Goal: Communication & Community: Participate in discussion

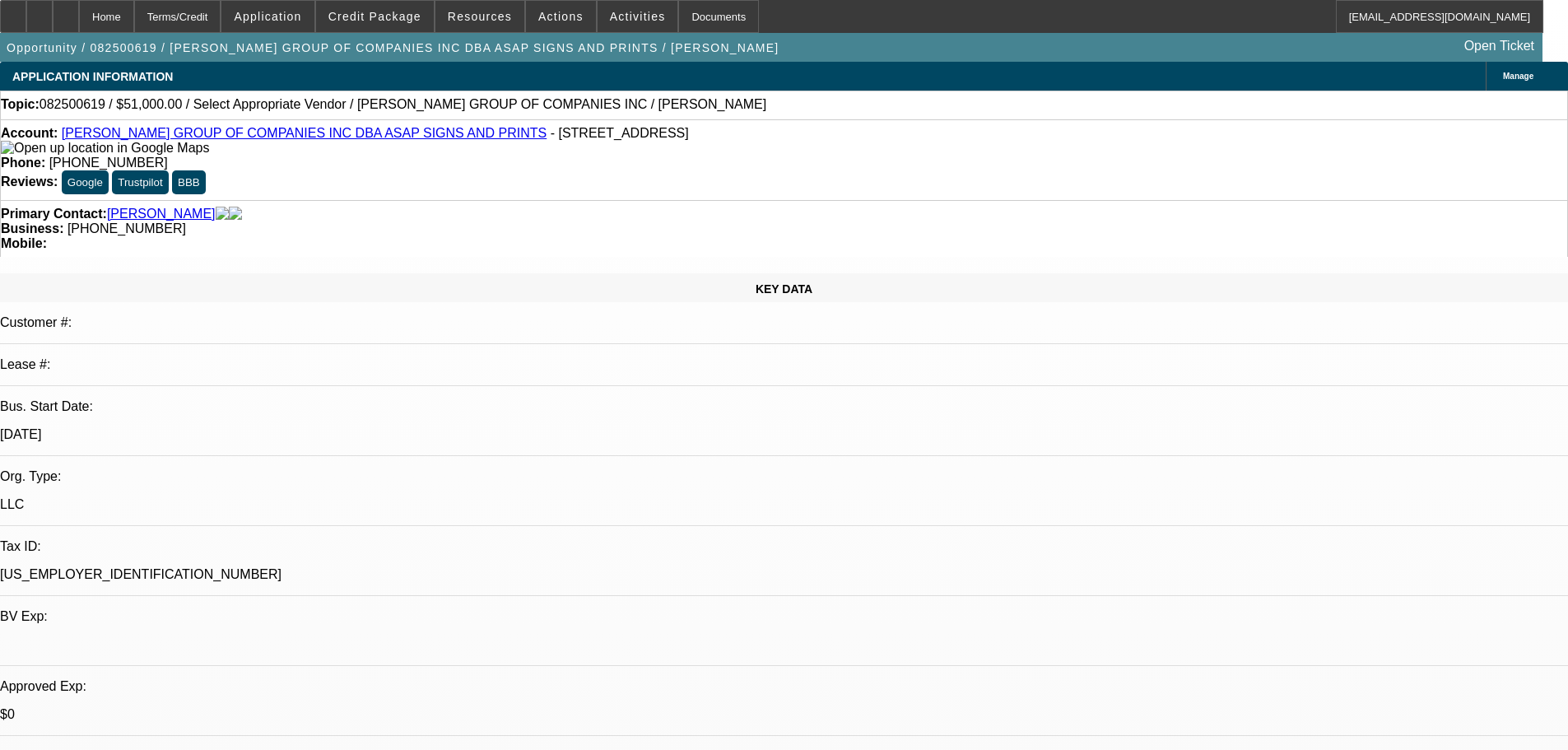
select select "0"
select select "2"
select select "0.1"
select select "4"
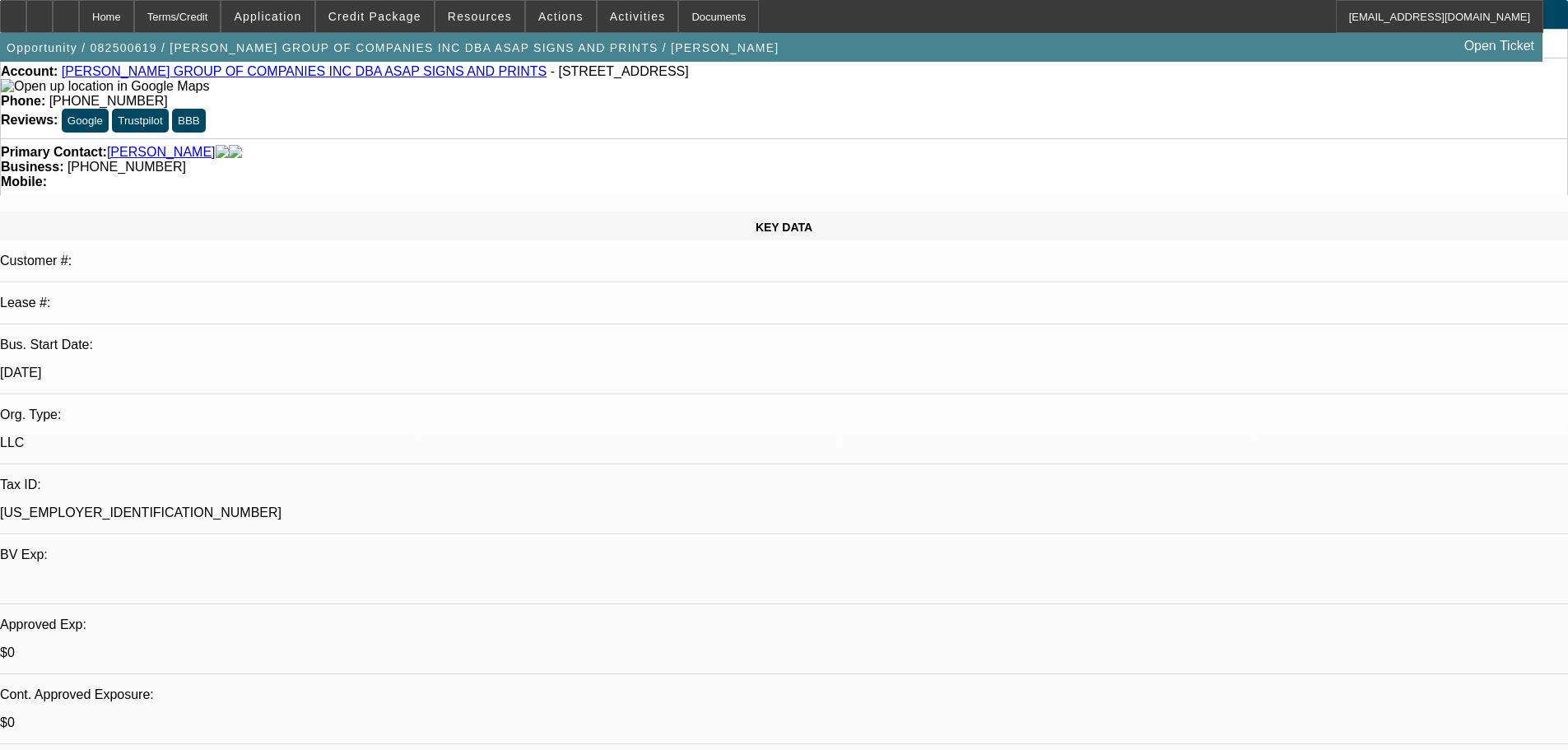
scroll to position [164, 0]
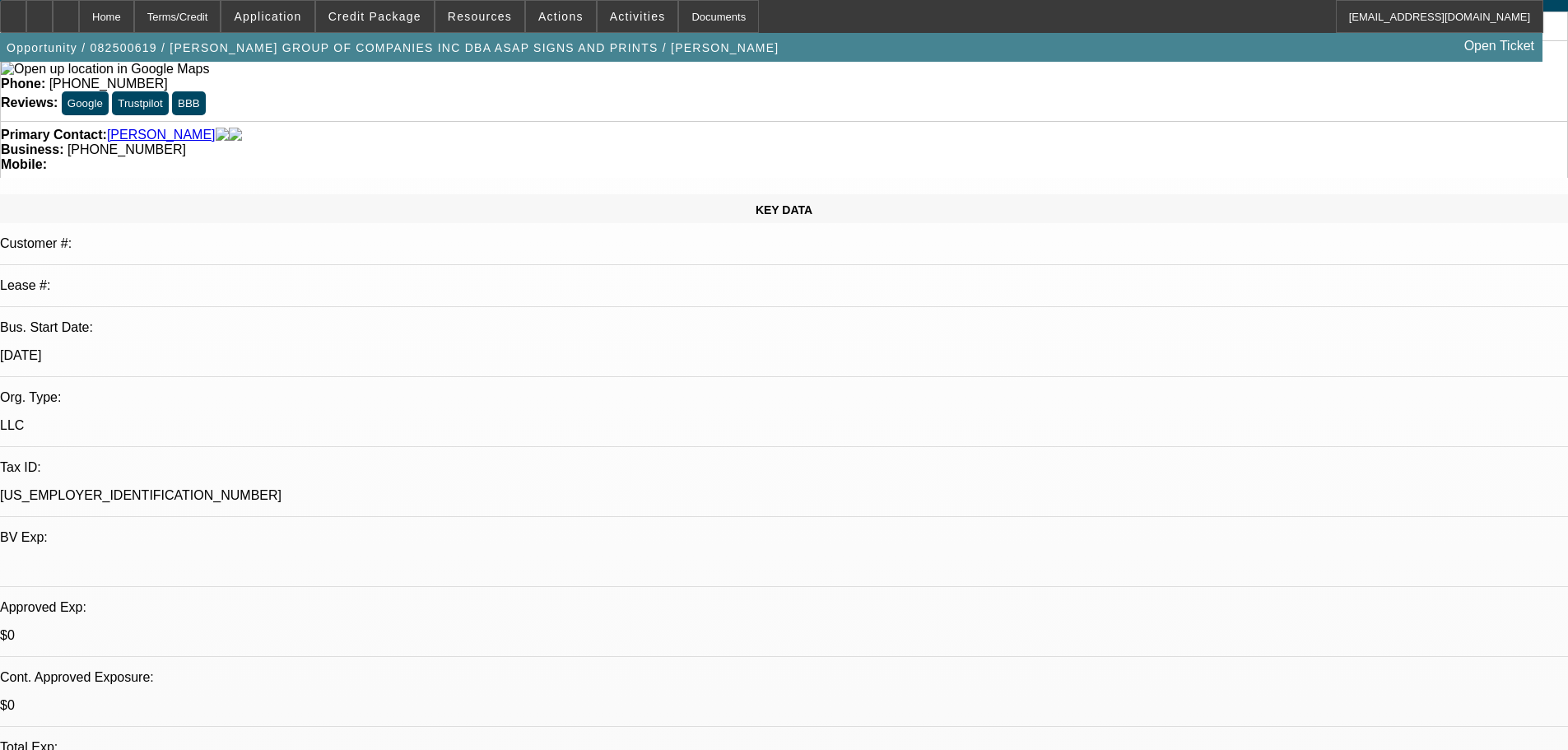
scroll to position [0, 0]
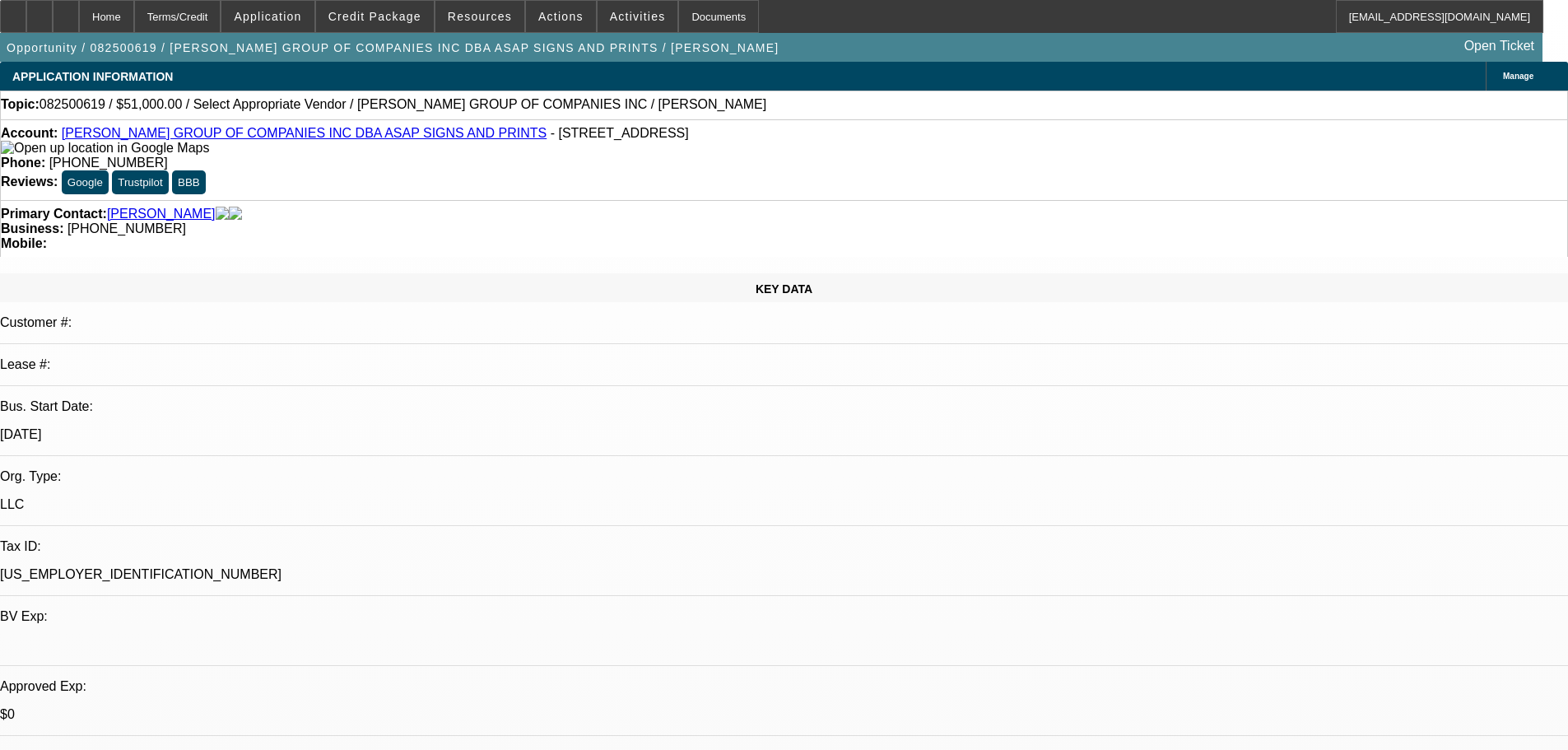
radio input "true"
drag, startPoint x: 1521, startPoint y: 350, endPoint x: 1496, endPoint y: 461, distance: 113.8
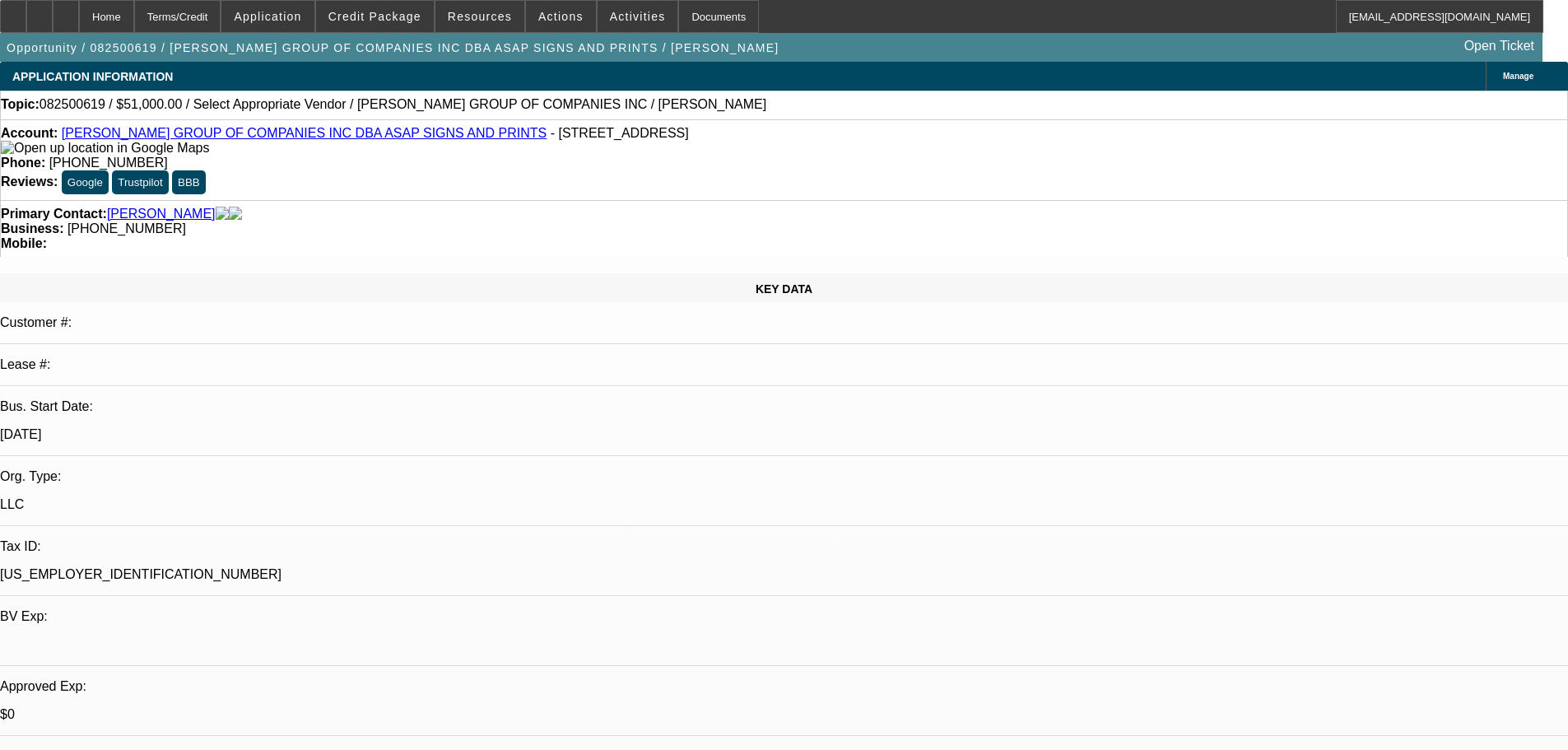
drag, startPoint x: 1469, startPoint y: 338, endPoint x: 1254, endPoint y: 338, distance: 215.0
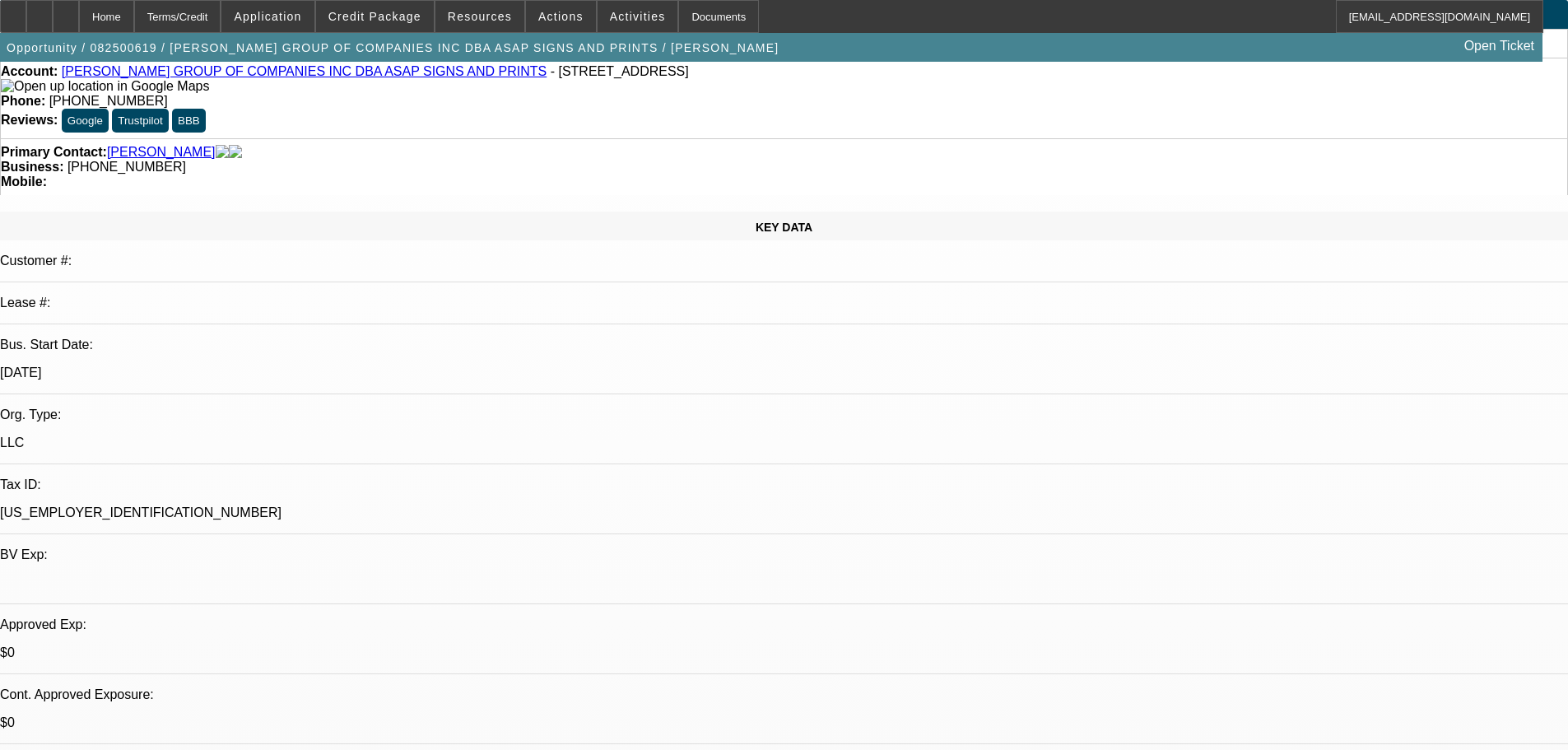
scroll to position [164, 0]
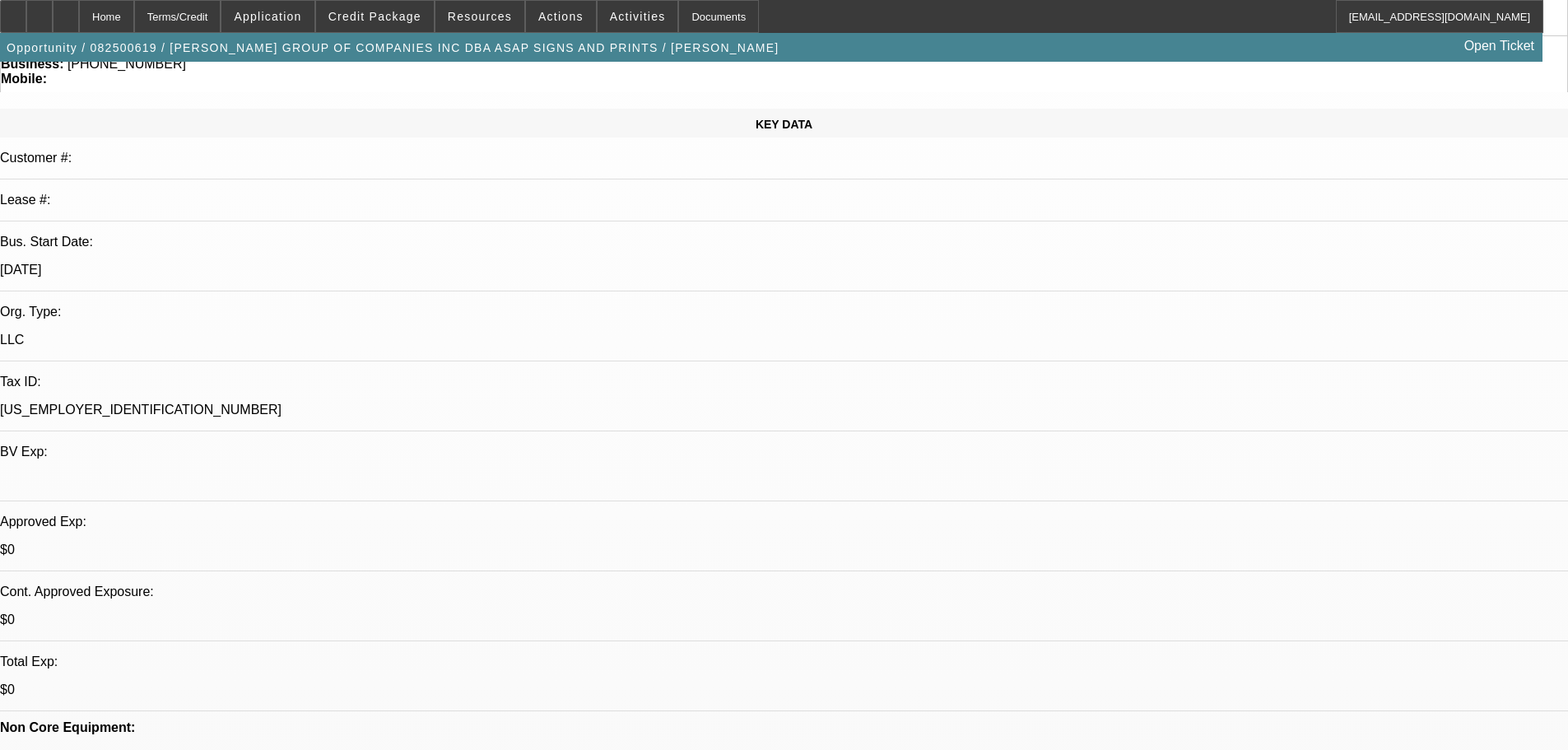
type textarea "8-22: Making the opp but need the app from this guy, he sent me banks, 2024 and…"
radio input "true"
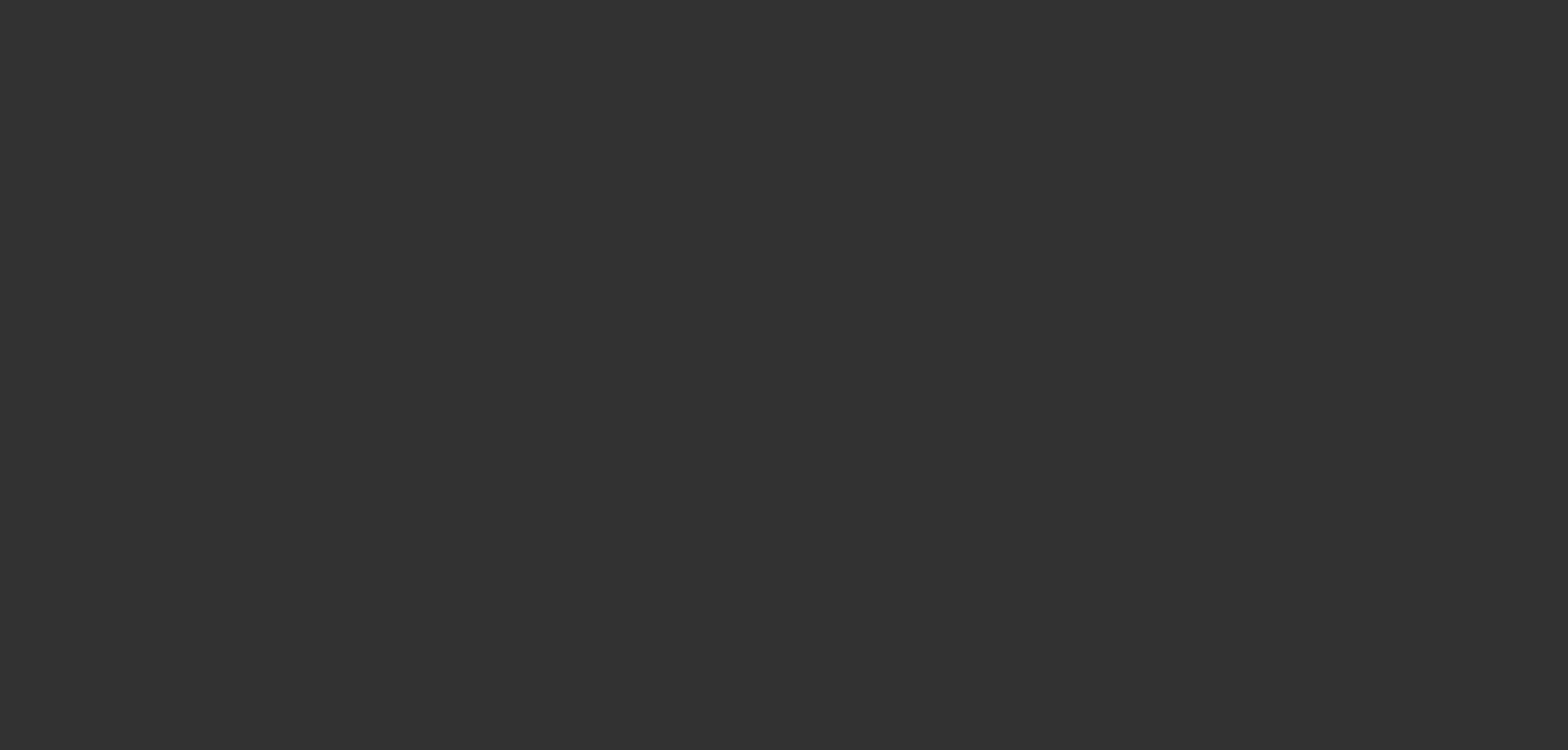
scroll to position [0, 0]
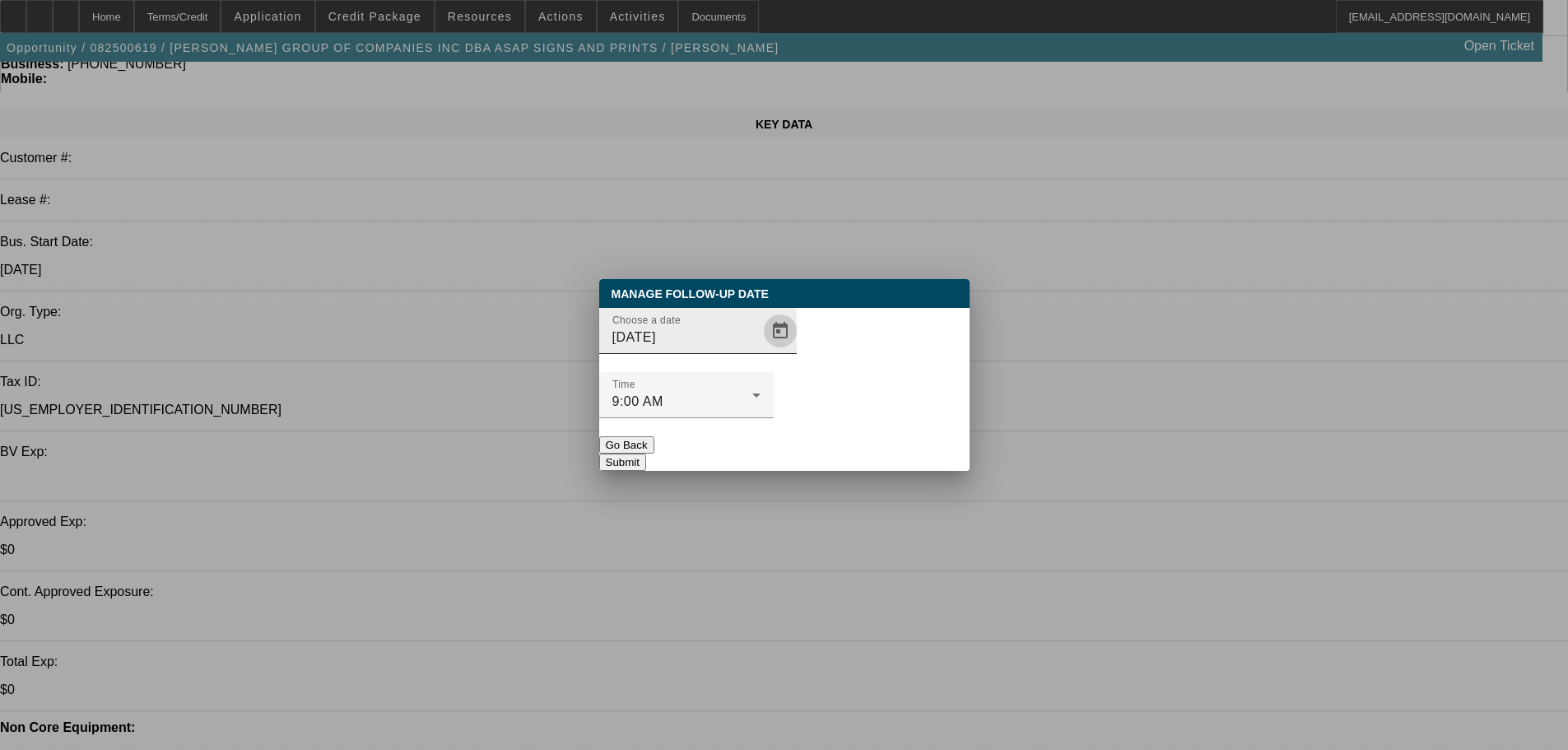
click at [760, 351] on span "Open calendar" at bounding box center [780, 331] width 39 height 39
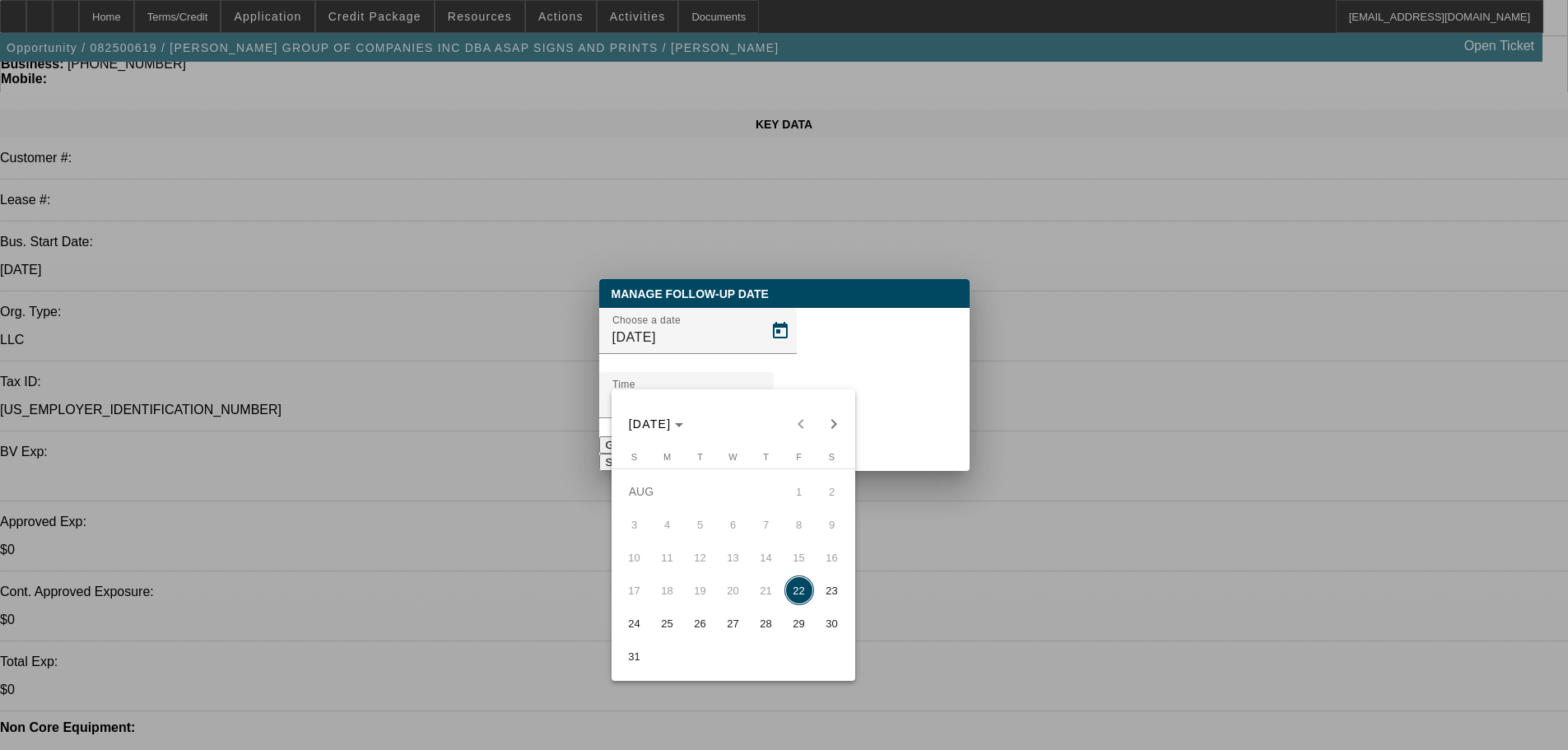
click at [728, 631] on span "27" at bounding box center [733, 623] width 29 height 29
type input "8/27/2025"
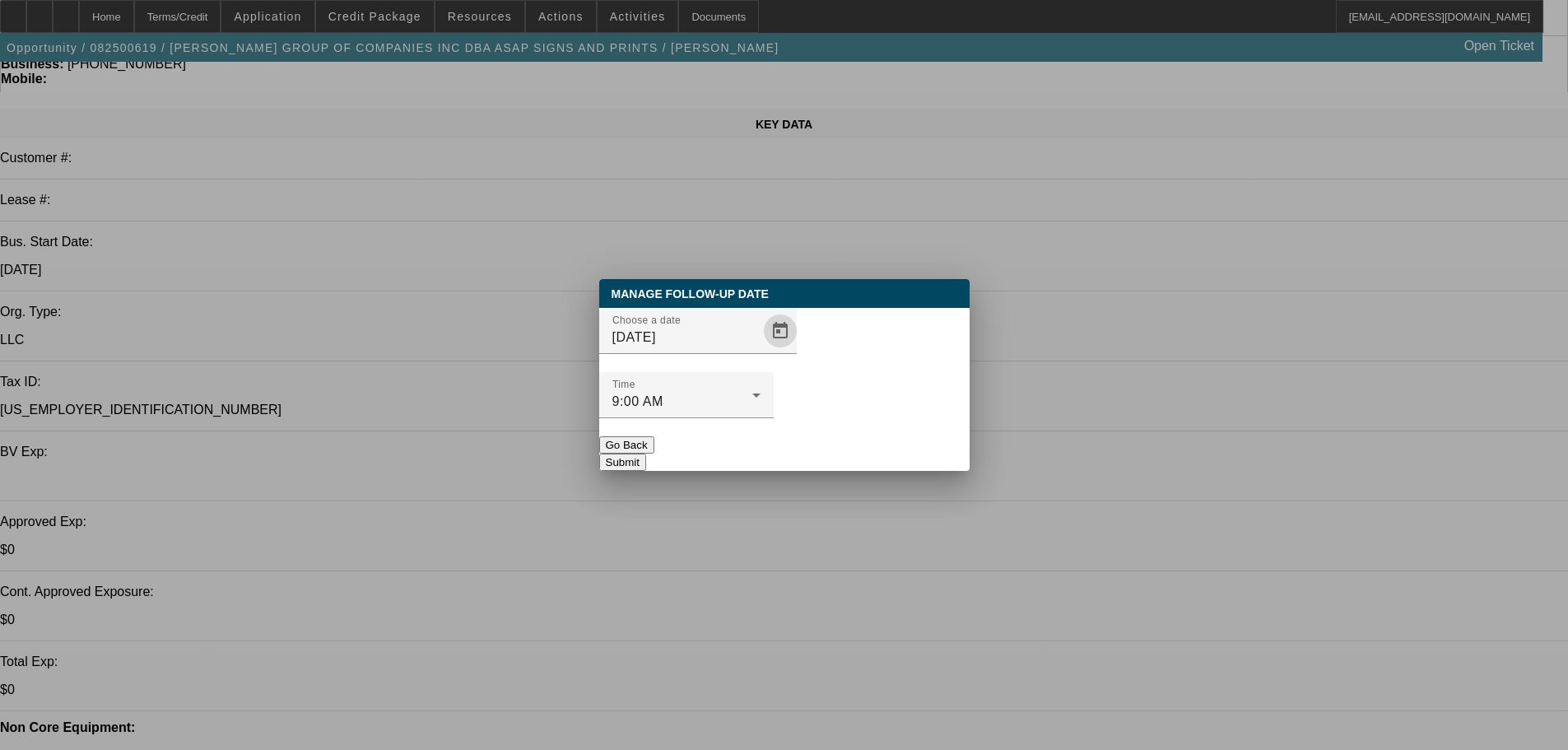
click at [646, 454] on button "Submit" at bounding box center [623, 462] width 47 height 17
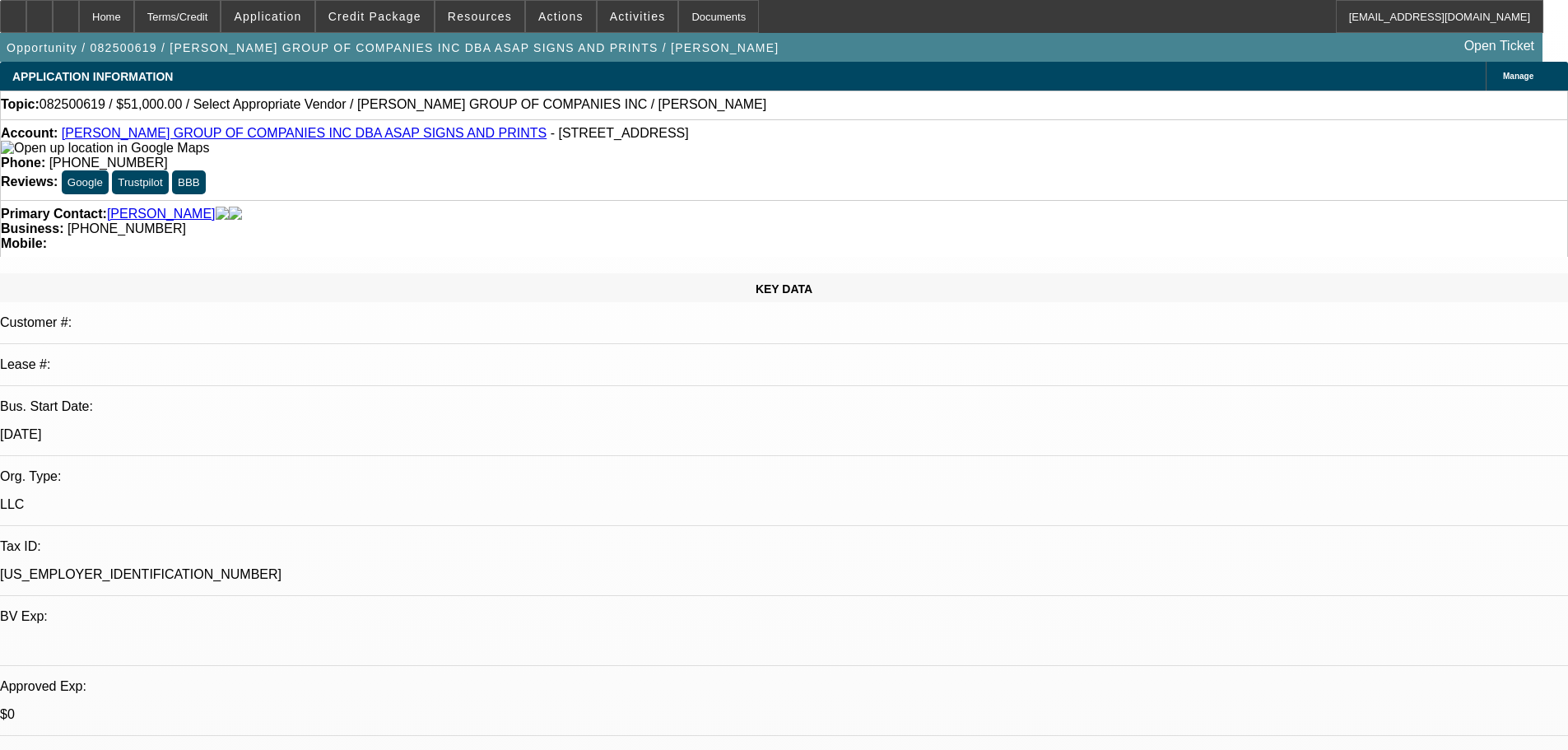
scroll to position [164, 0]
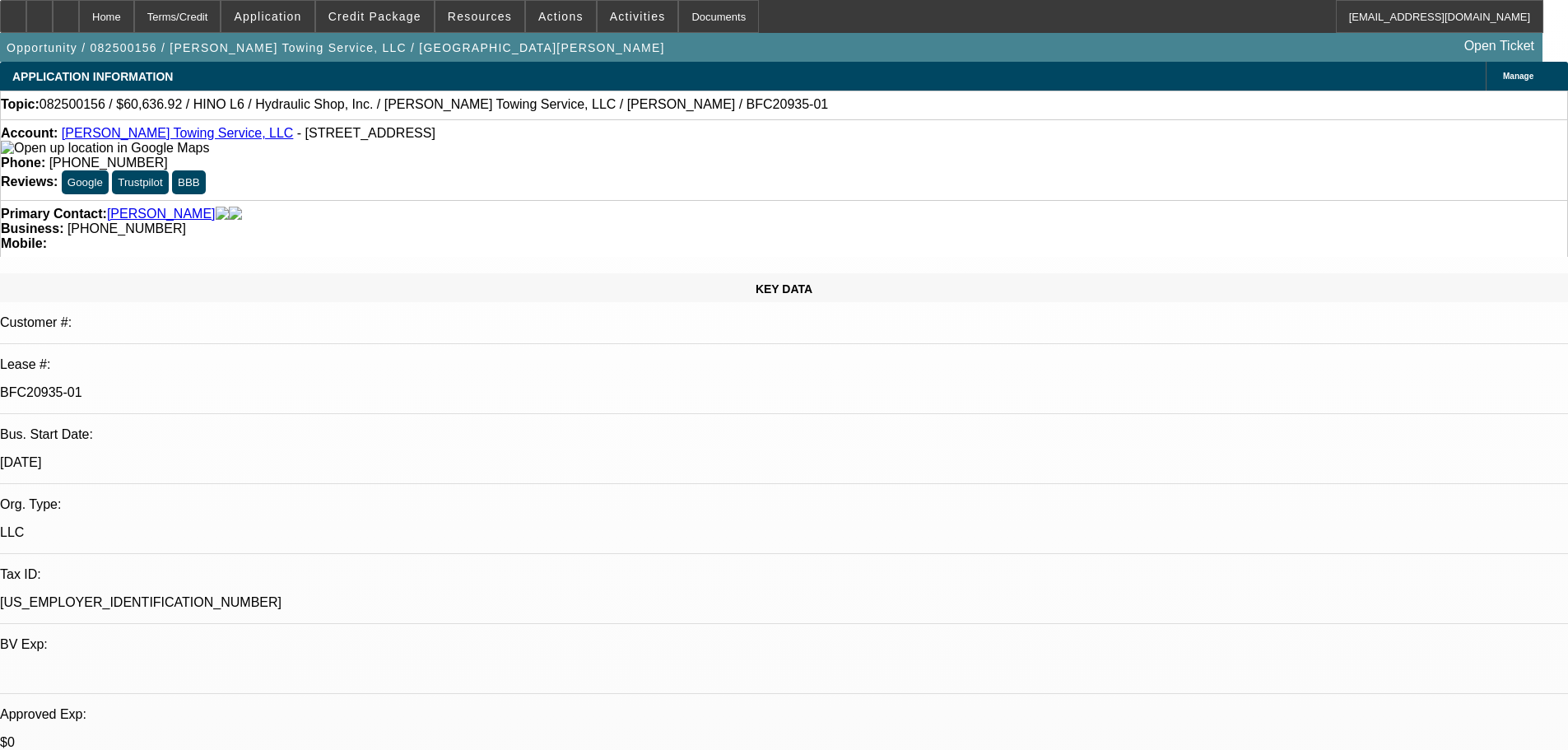
select select "0"
select select "6"
select select "0"
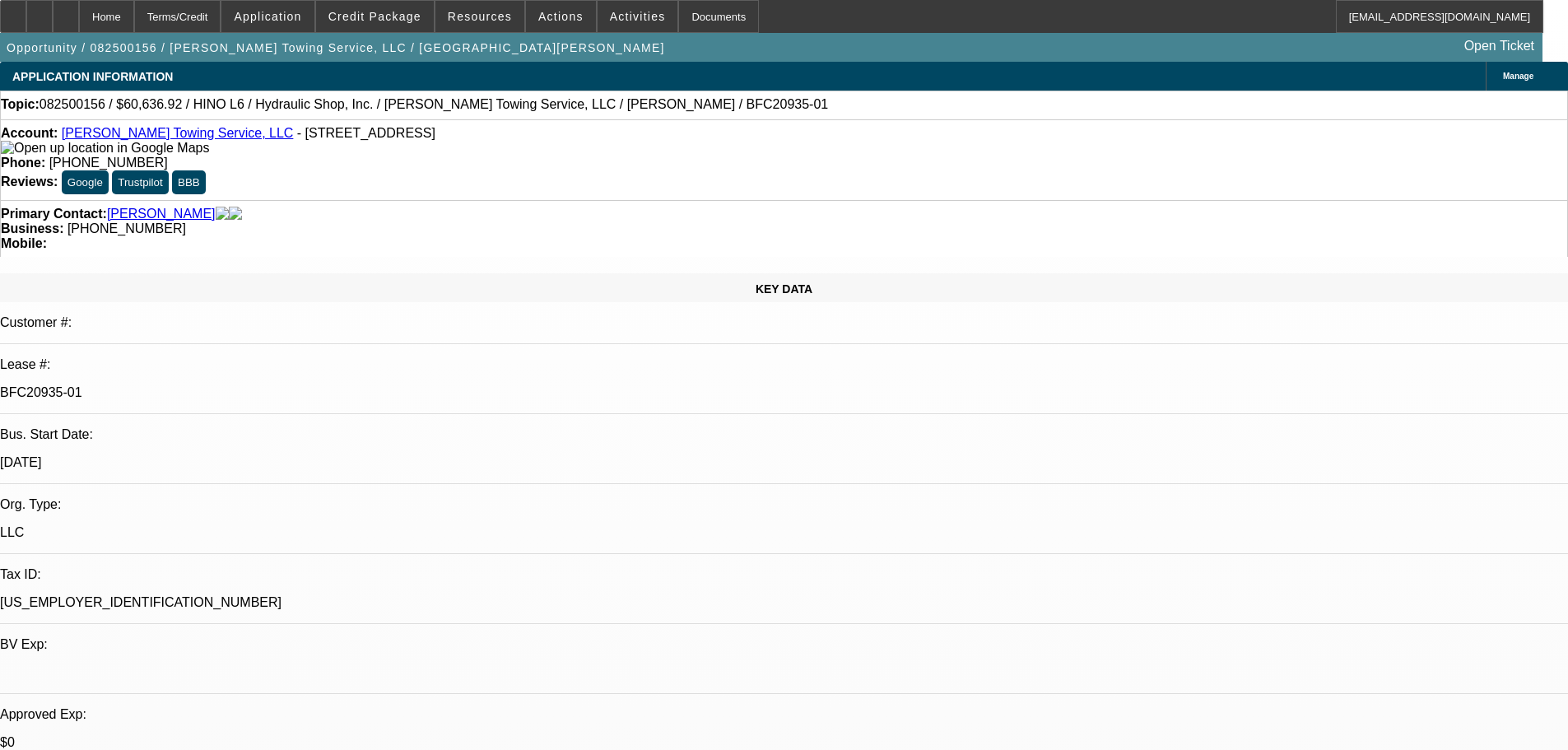
select select "0"
select select "6"
select select "0"
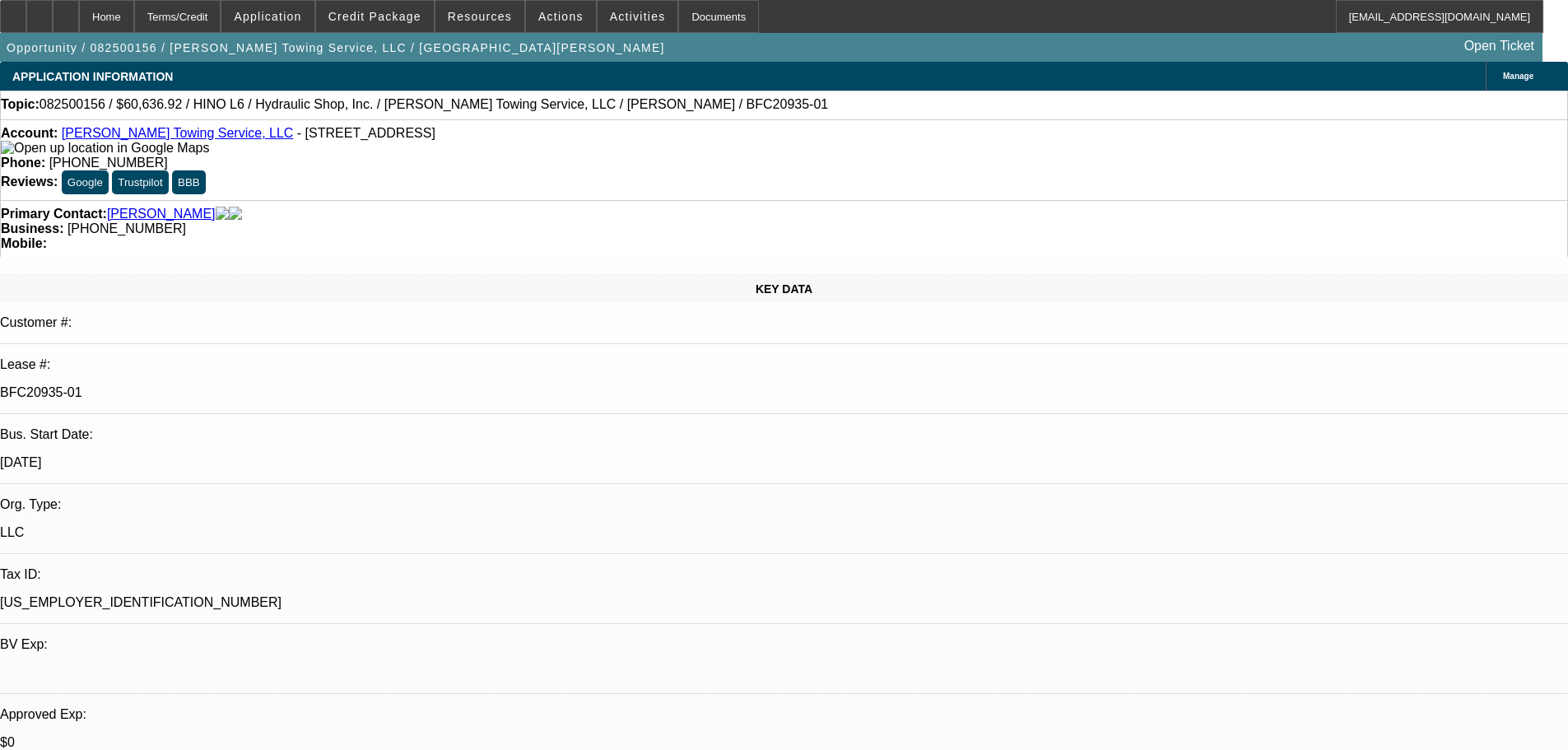
select select "0"
select select "6"
select select "0"
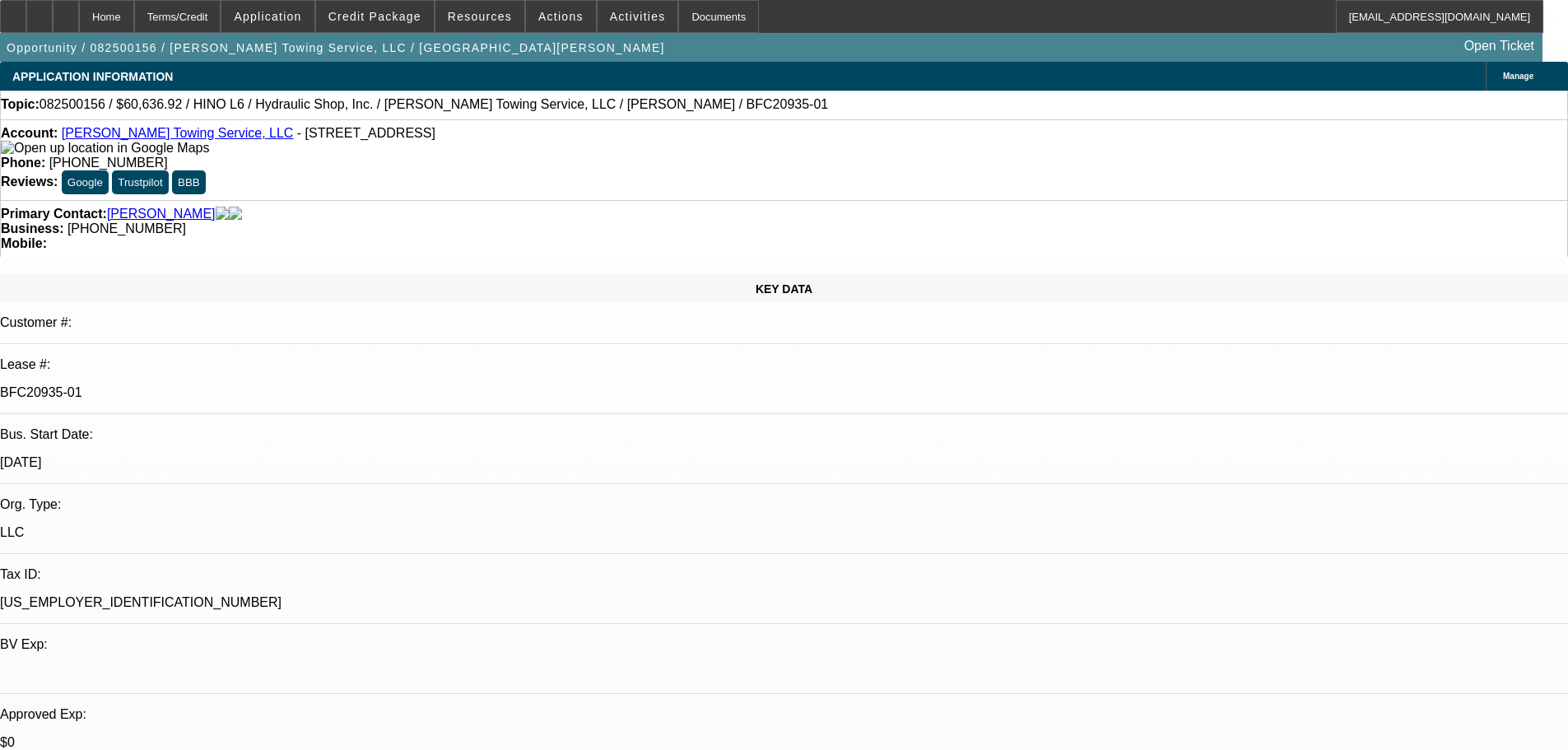
select select "6"
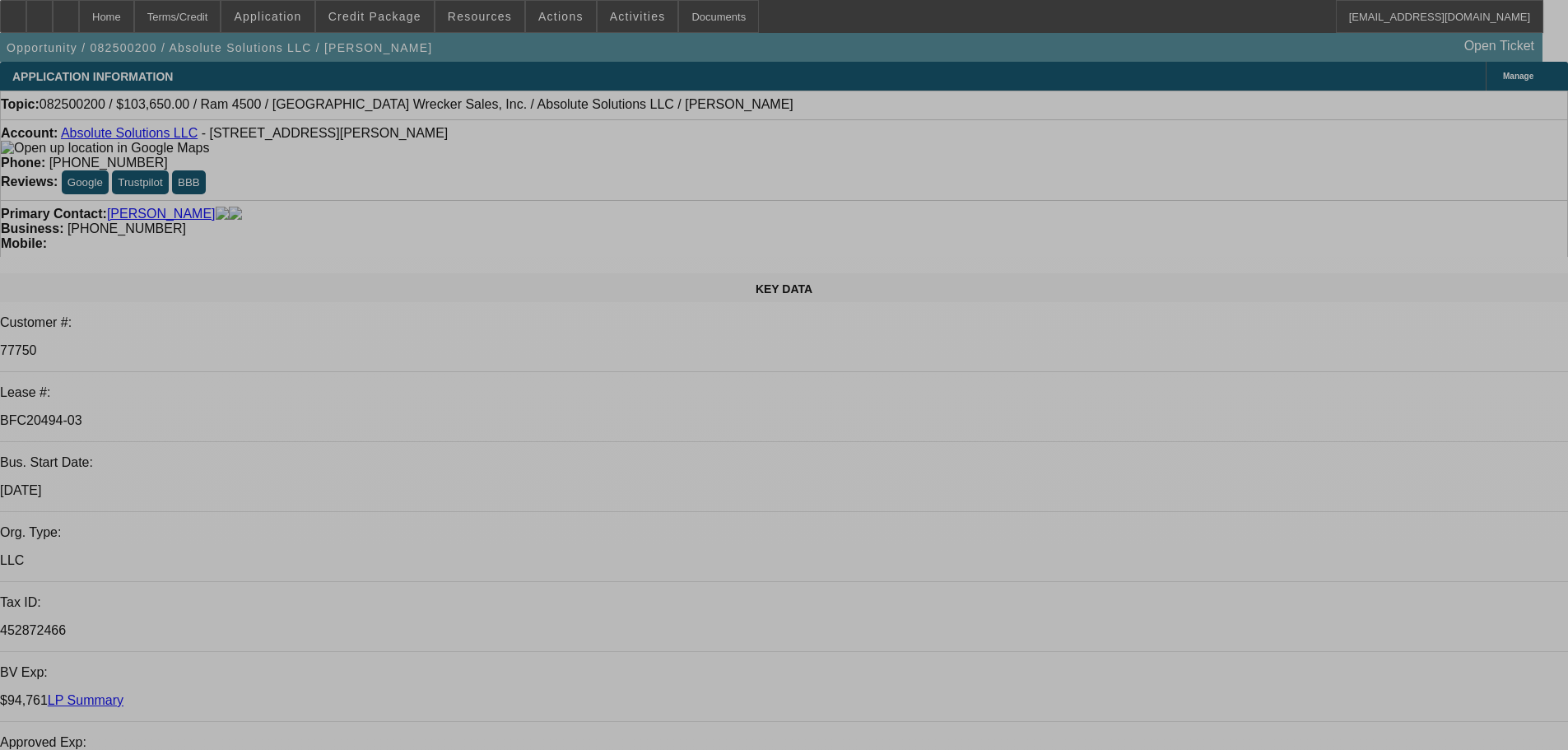
select select "0"
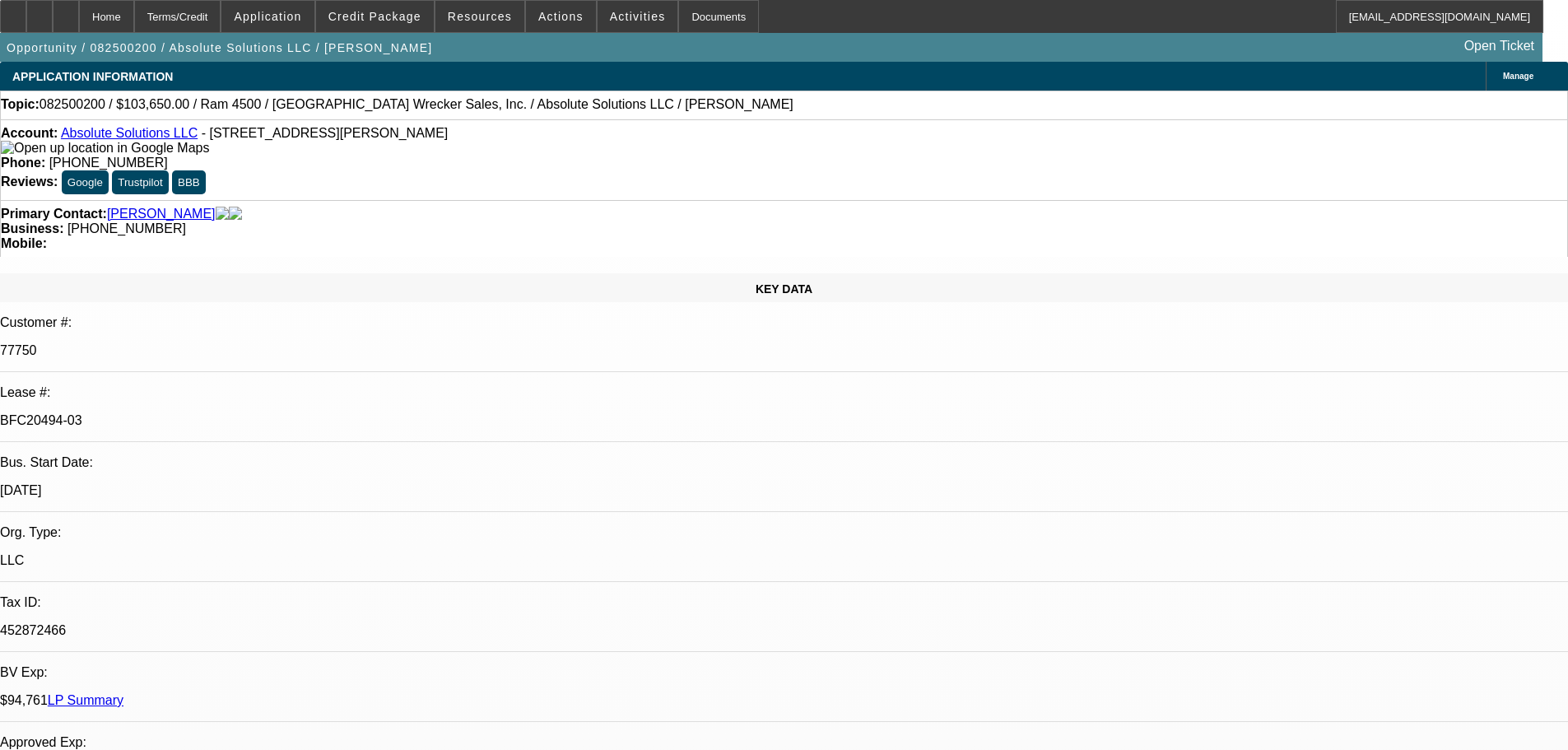
select select "0.1"
select select "0"
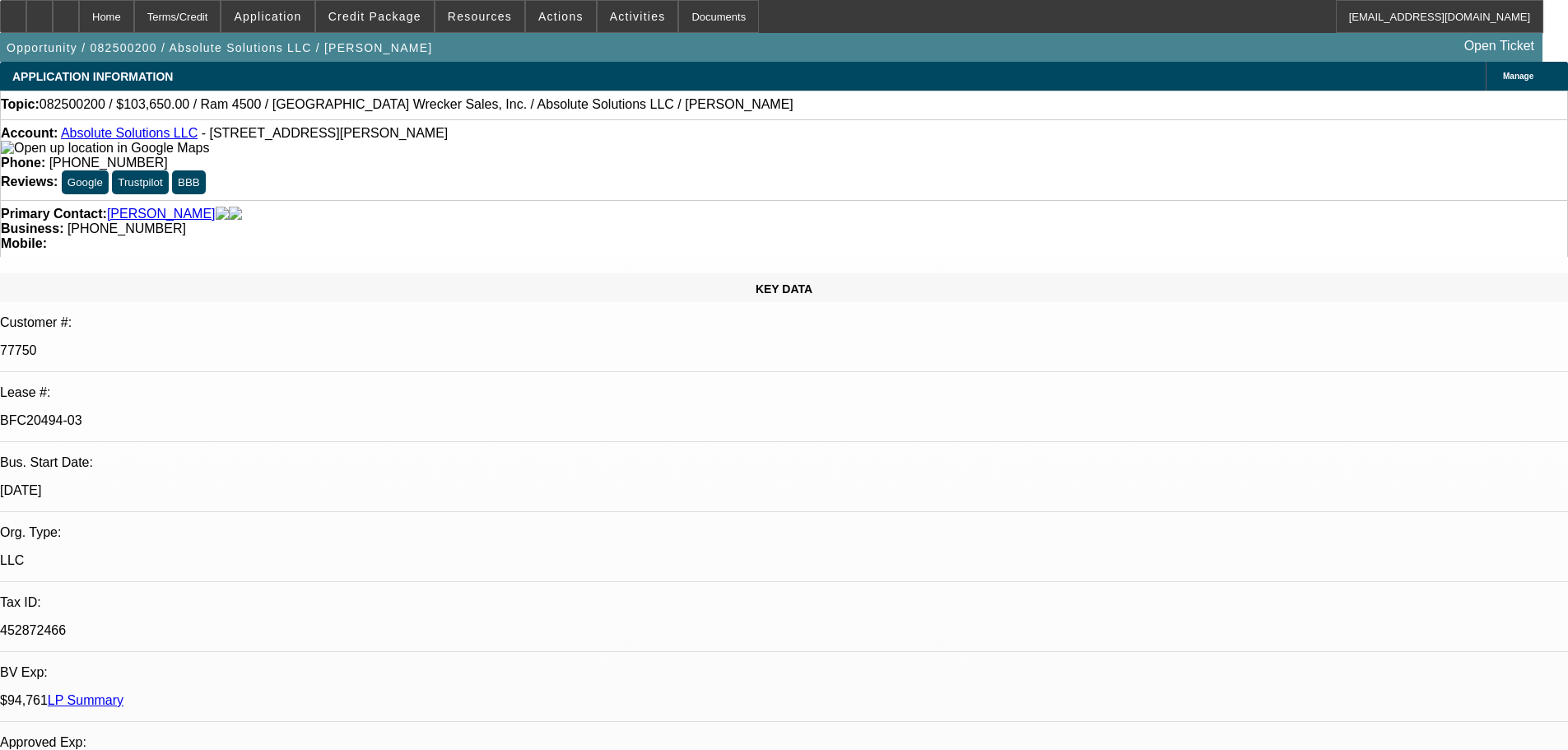
select select "0"
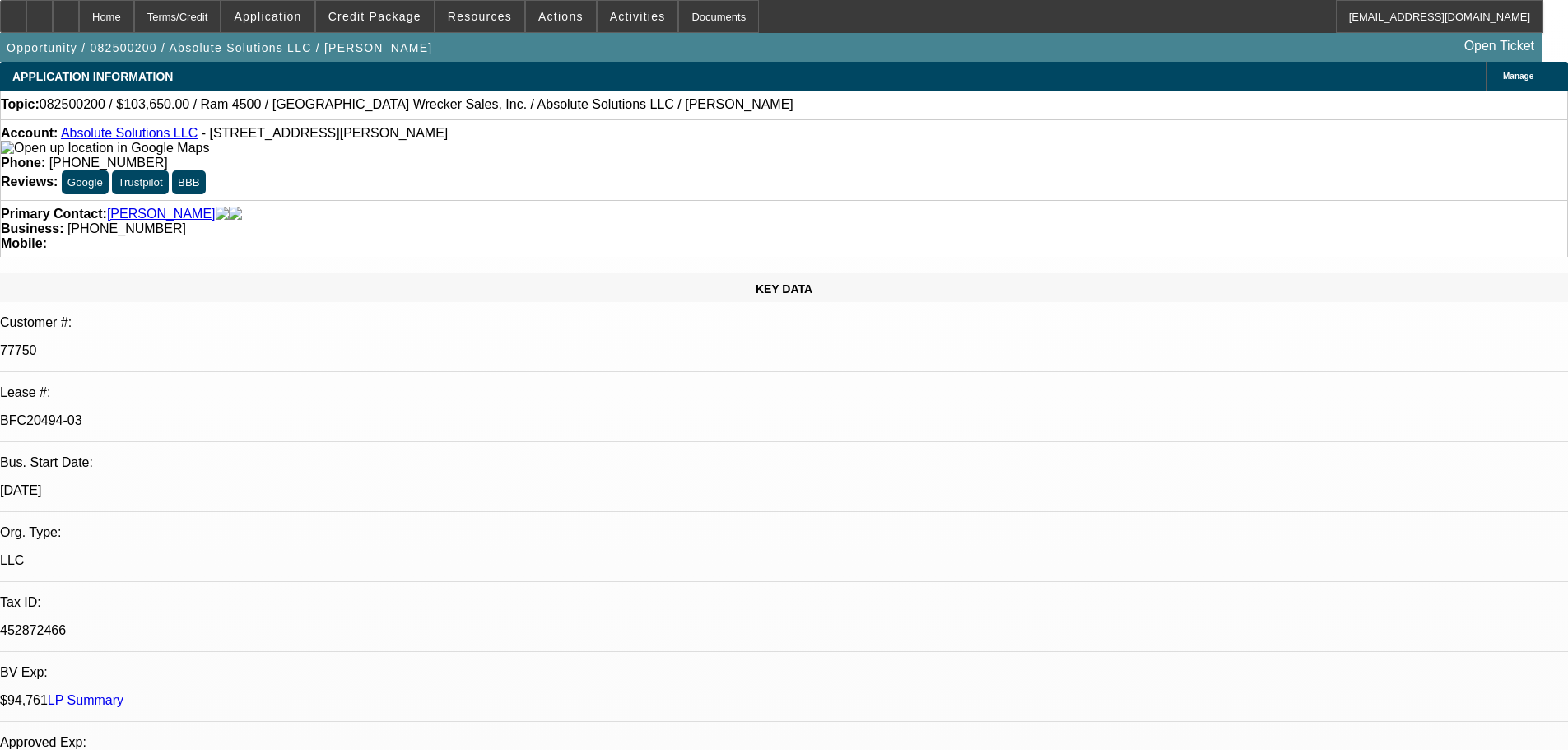
scroll to position [988, 0]
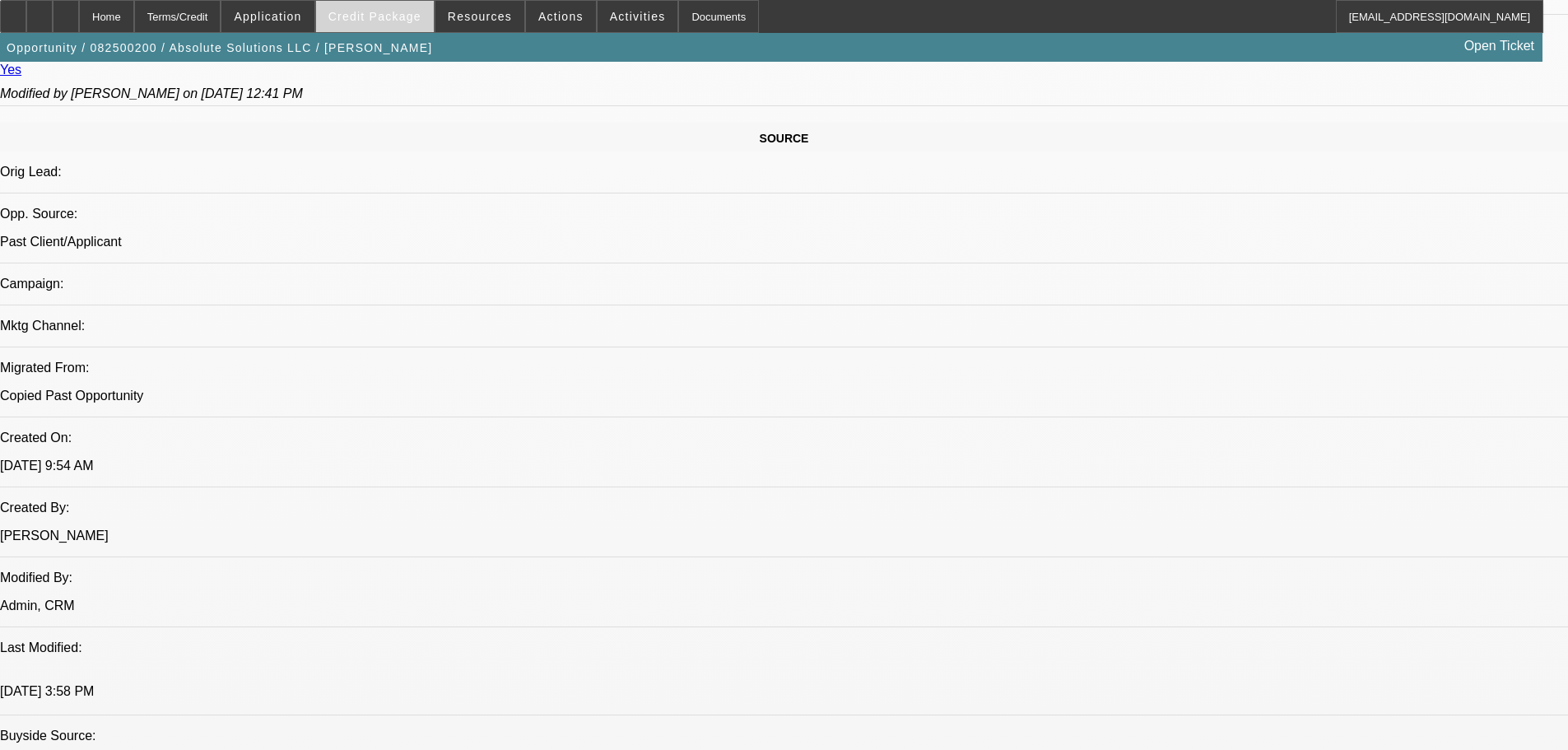
select select "1"
select select "4"
select select "1"
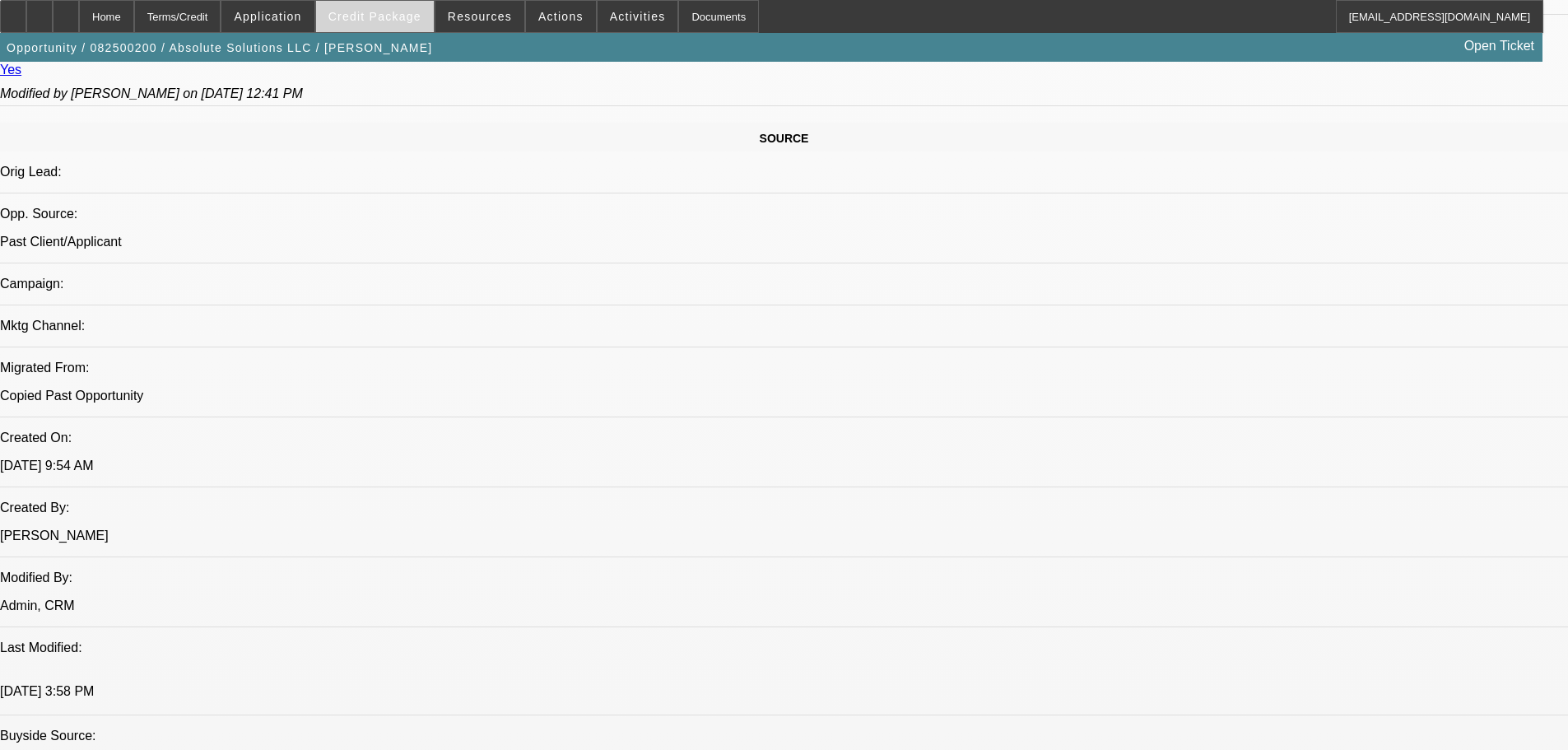
select select "5"
select select "1"
select select "6"
select select "1"
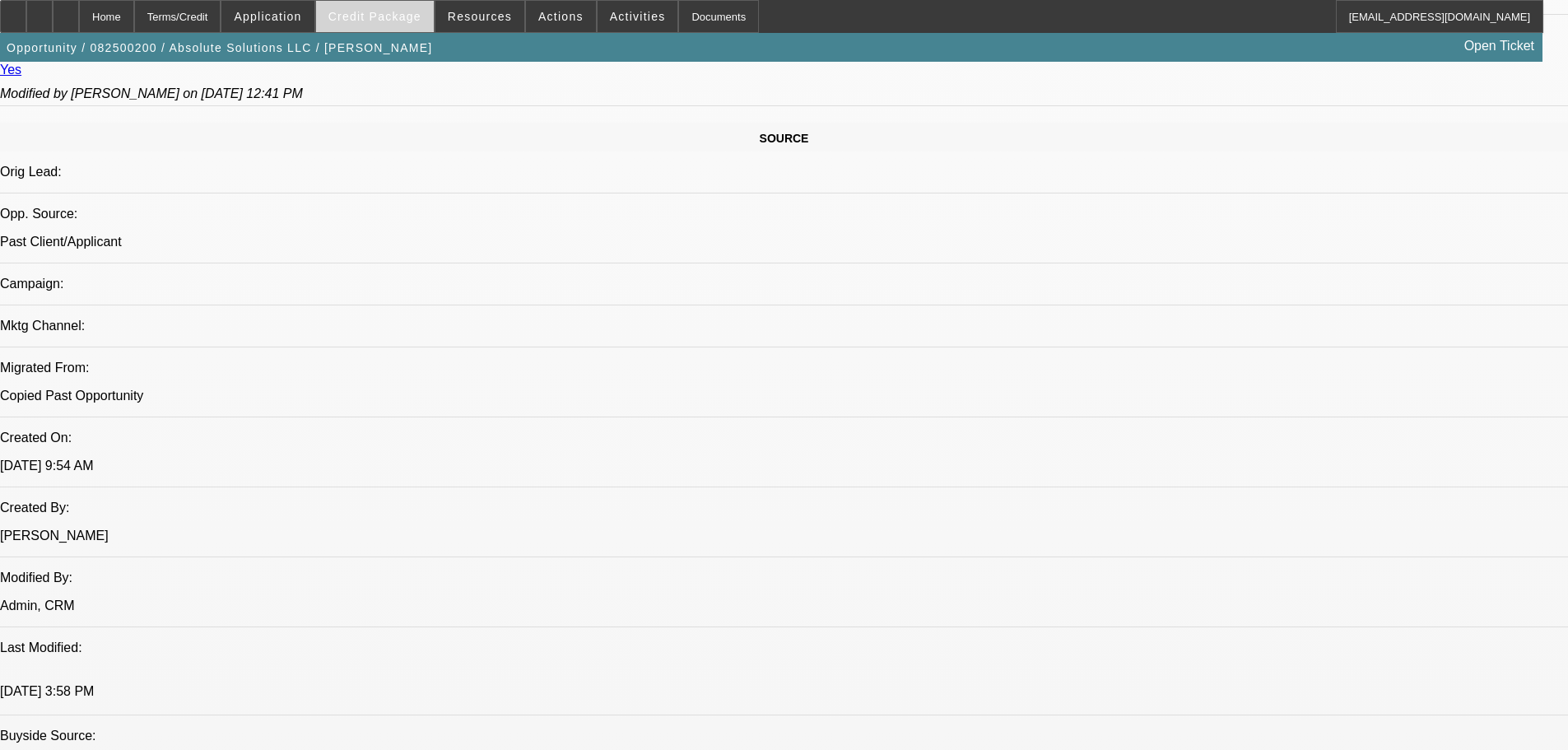
select select "1"
select select "6"
click at [382, 12] on span "Credit Package" at bounding box center [375, 16] width 93 height 13
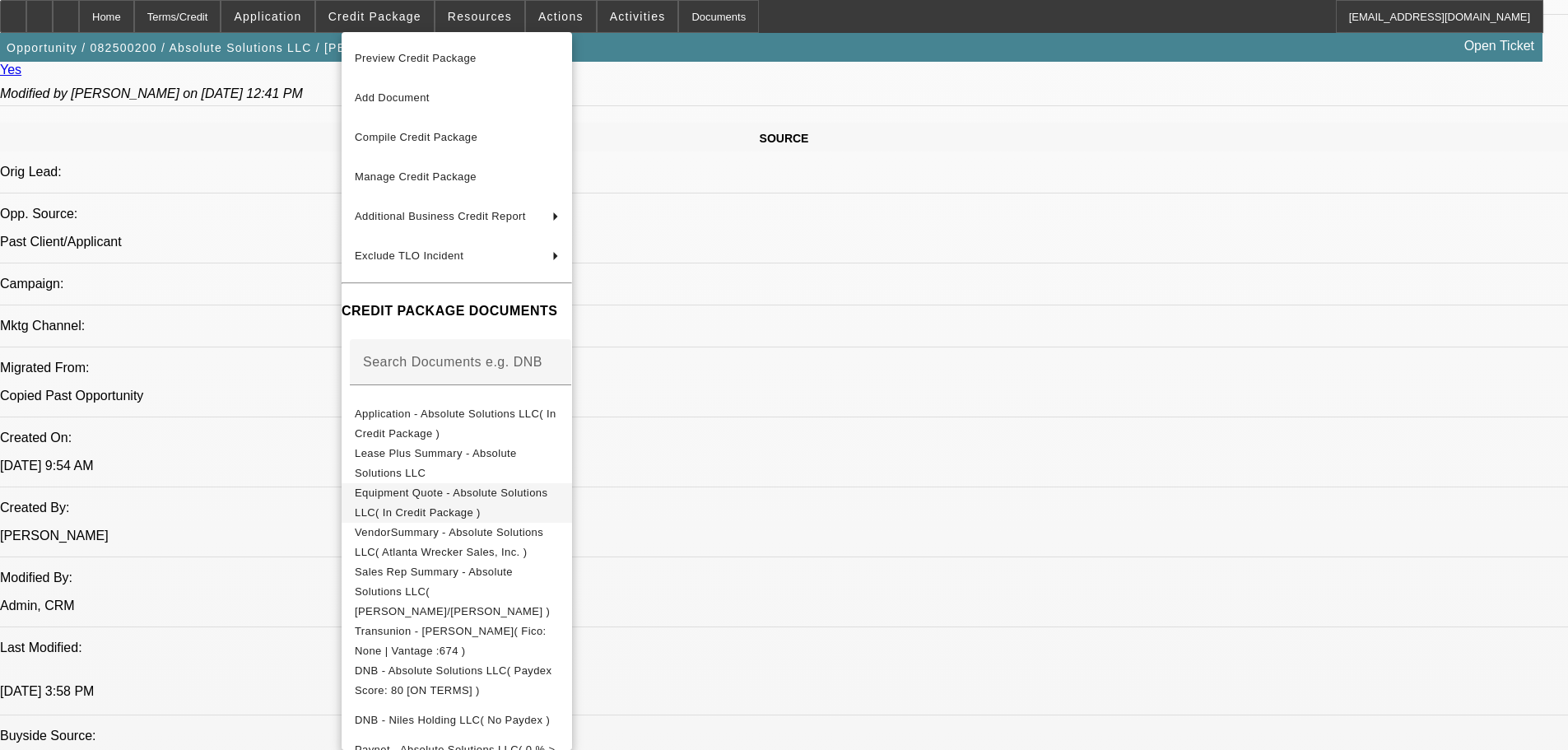
click at [497, 494] on span "Equipment Quote - Absolute Solutions LLC( In Credit Package )" at bounding box center [450, 503] width 193 height 32
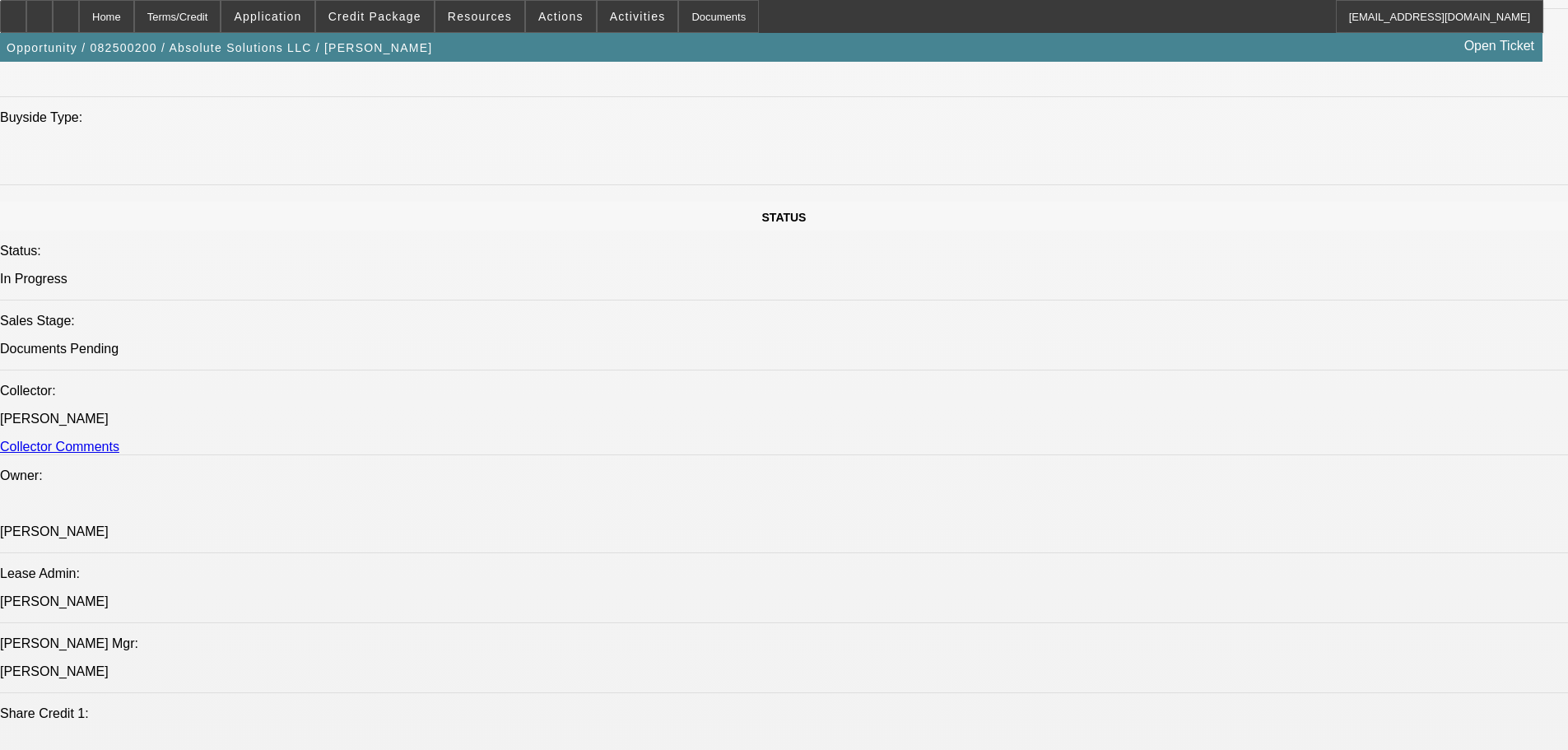
scroll to position [1811, 0]
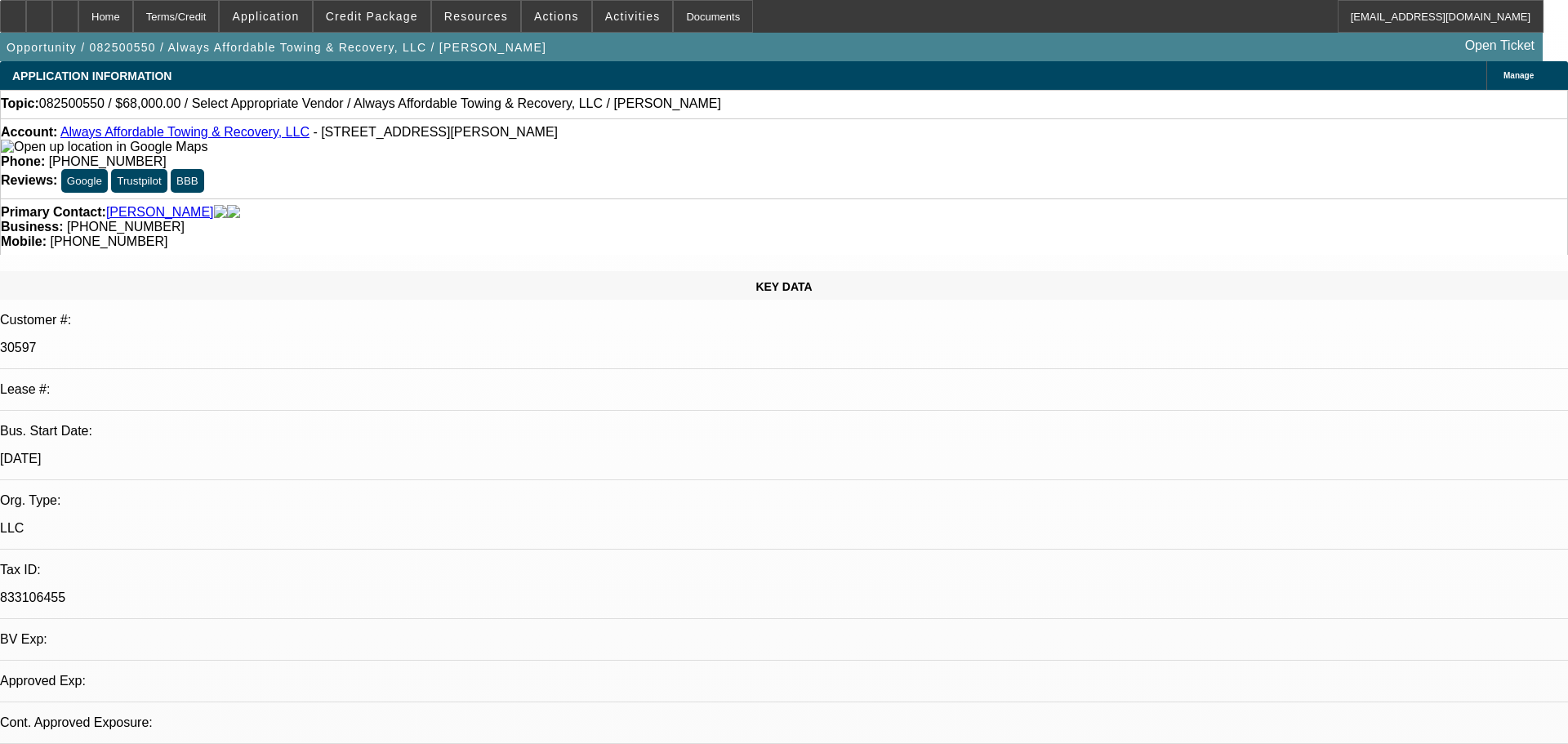
select select "0"
select select "2"
select select "0.1"
select select "4"
